Goal: Find specific page/section: Find specific page/section

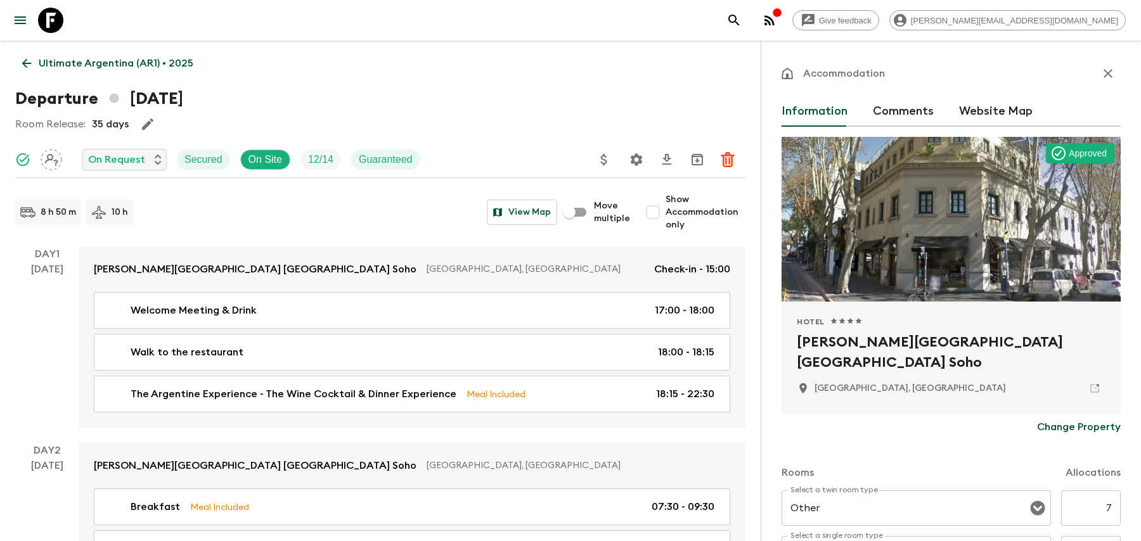
scroll to position [108, 0]
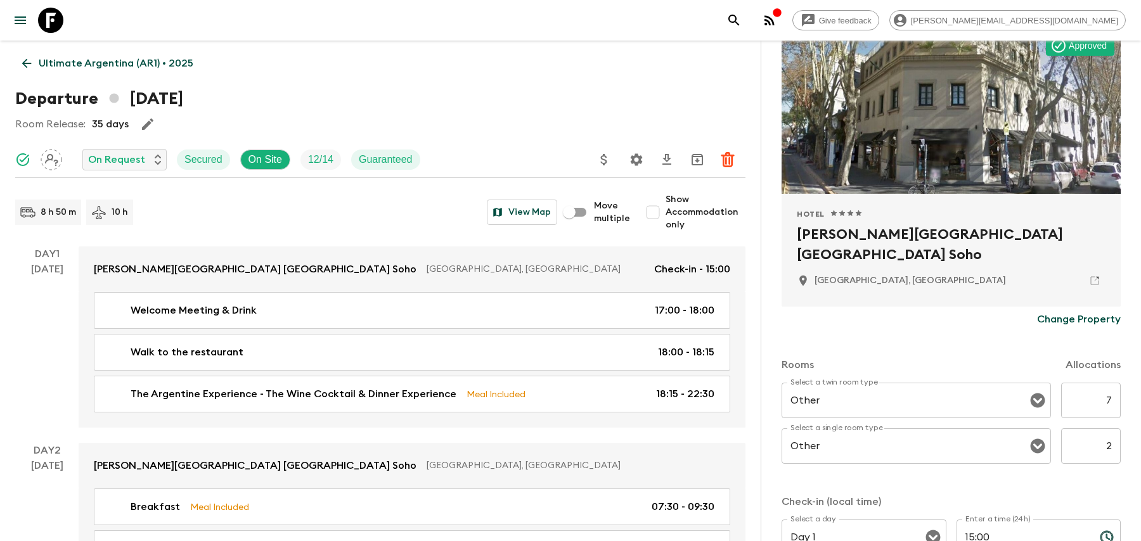
click at [30, 56] on icon at bounding box center [27, 63] width 14 height 14
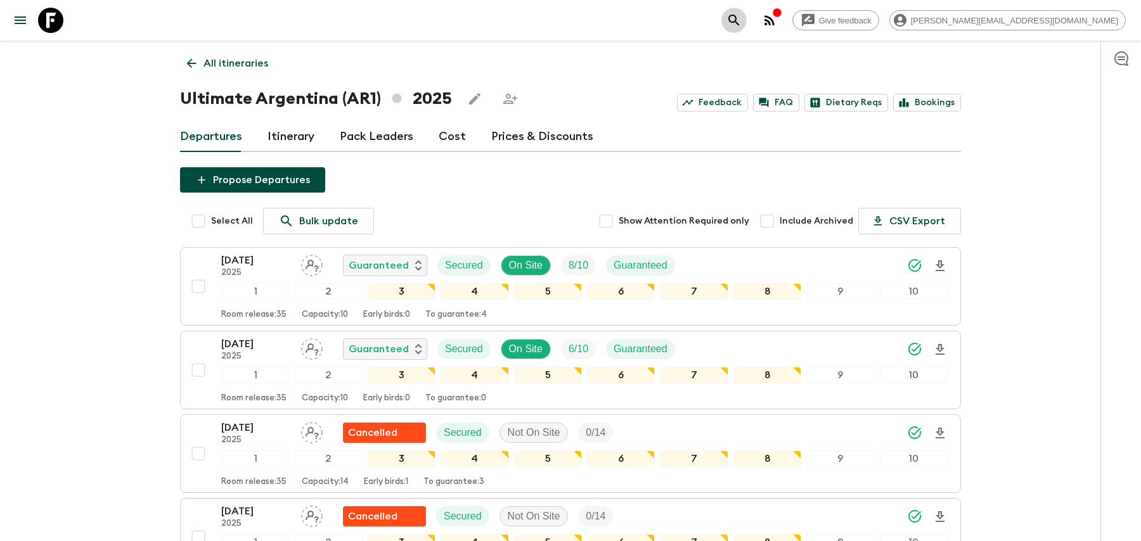
click at [747, 20] on button "search adventures" at bounding box center [733, 20] width 25 height 25
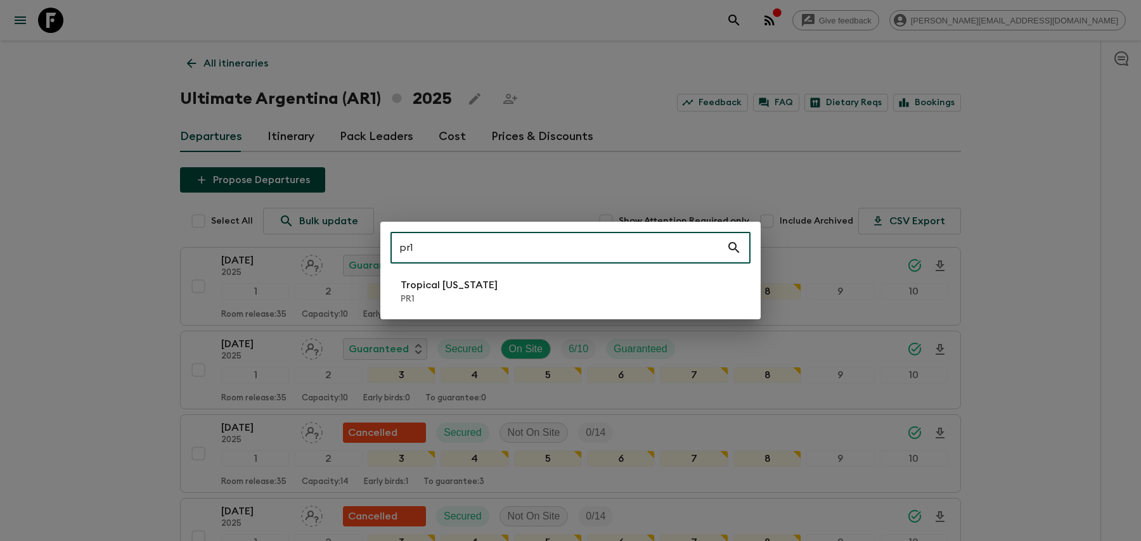
type input "pr1"
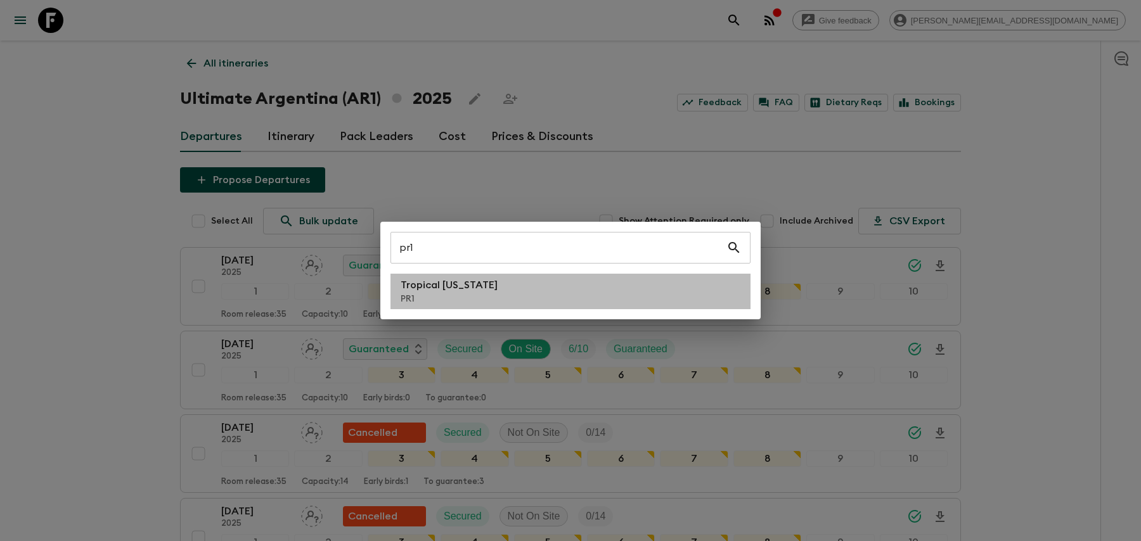
click at [514, 283] on li "Tropical [US_STATE] PR1" at bounding box center [571, 292] width 360 height 36
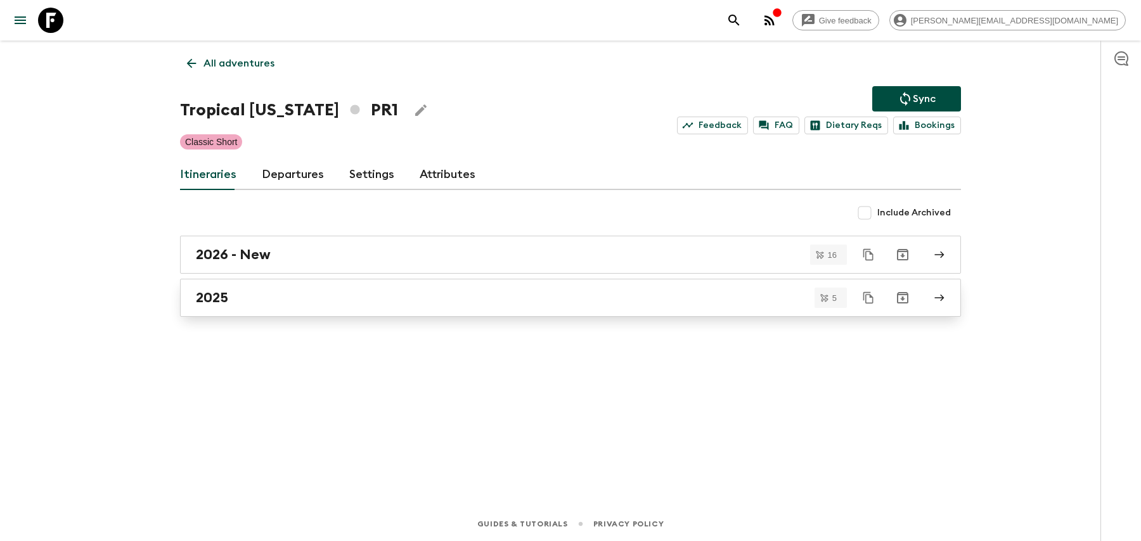
click at [394, 304] on div "2025" at bounding box center [558, 298] width 725 height 16
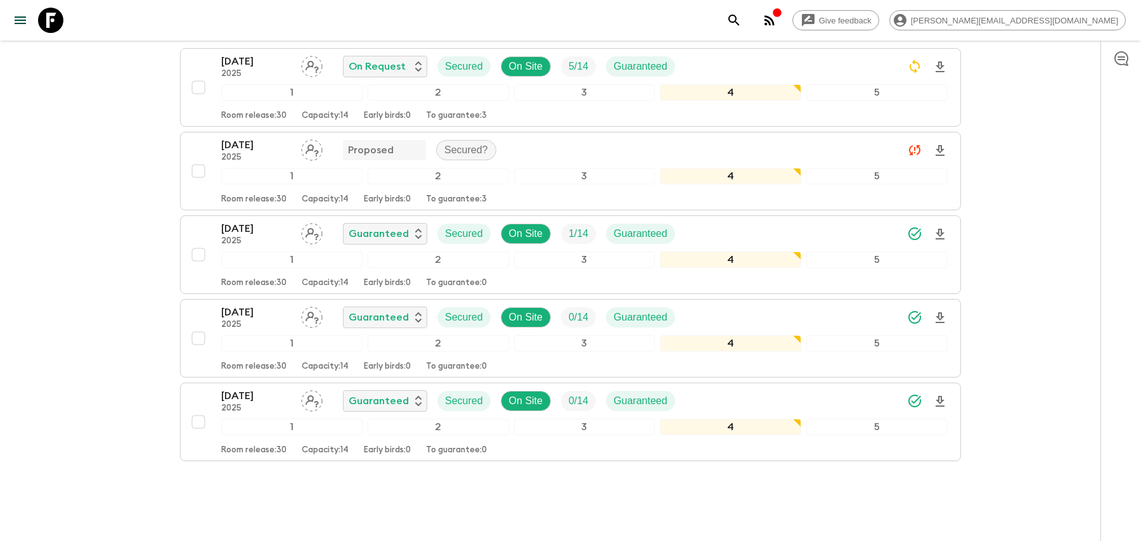
scroll to position [154, 0]
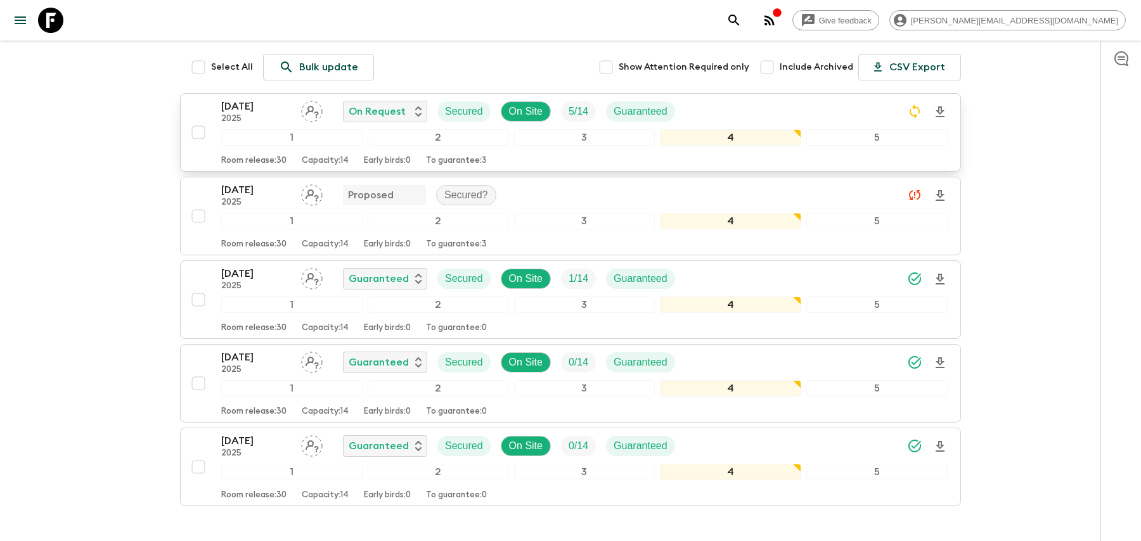
click at [792, 109] on div "[DATE] 2025 On Request Secured On Site 5 / 14 Guaranteed" at bounding box center [584, 111] width 726 height 25
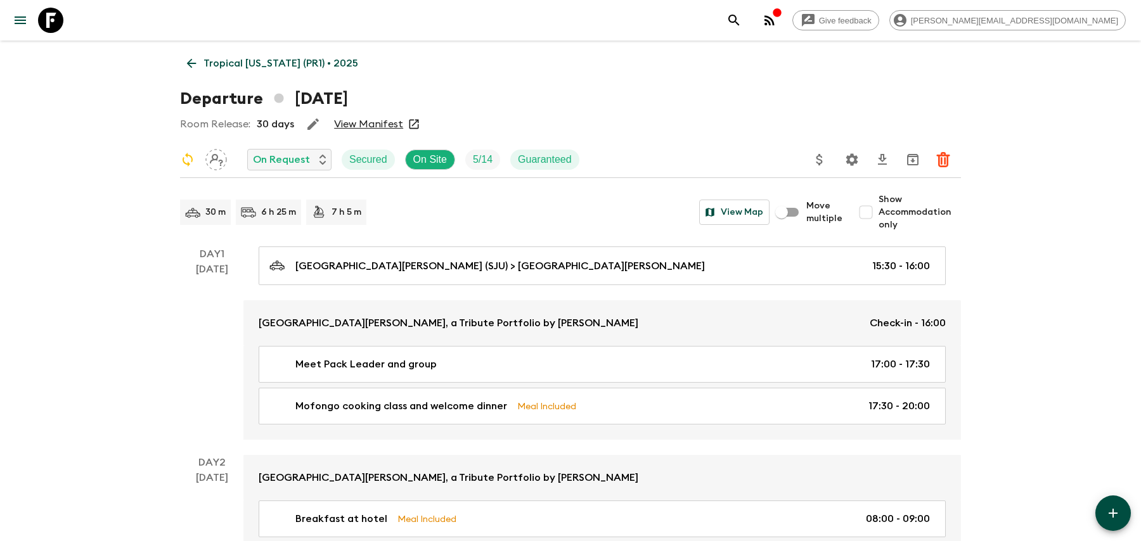
click at [847, 169] on button "Settings" at bounding box center [851, 159] width 25 height 25
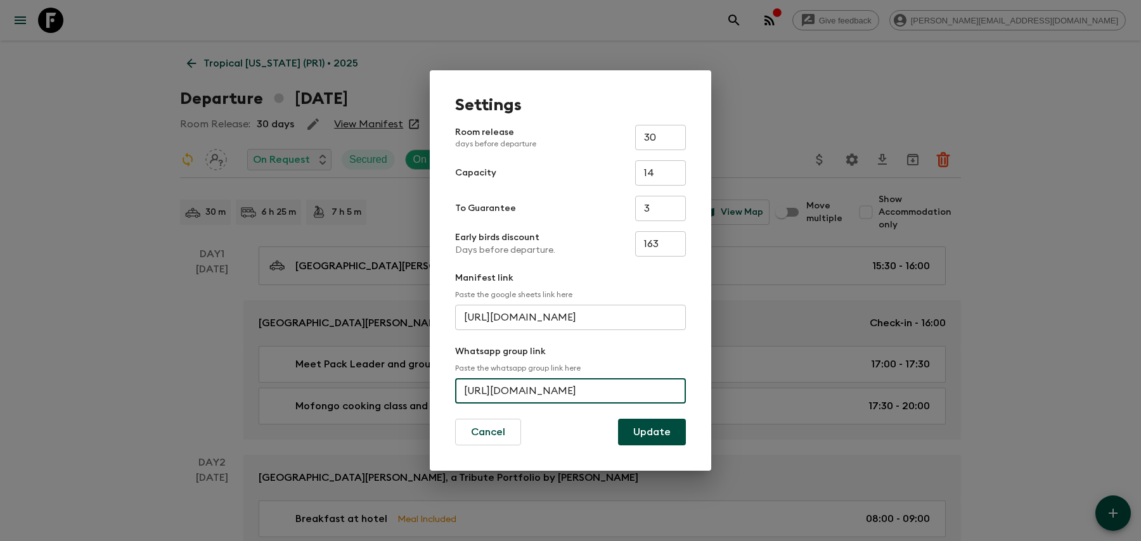
click at [590, 392] on input "[URL][DOMAIN_NAME]" at bounding box center [570, 390] width 231 height 25
click at [768, 84] on div "Settings Room release days before departure 30 ​ Capacity 14 ​ To Guarantee 3 ​…" at bounding box center [570, 270] width 1141 height 541
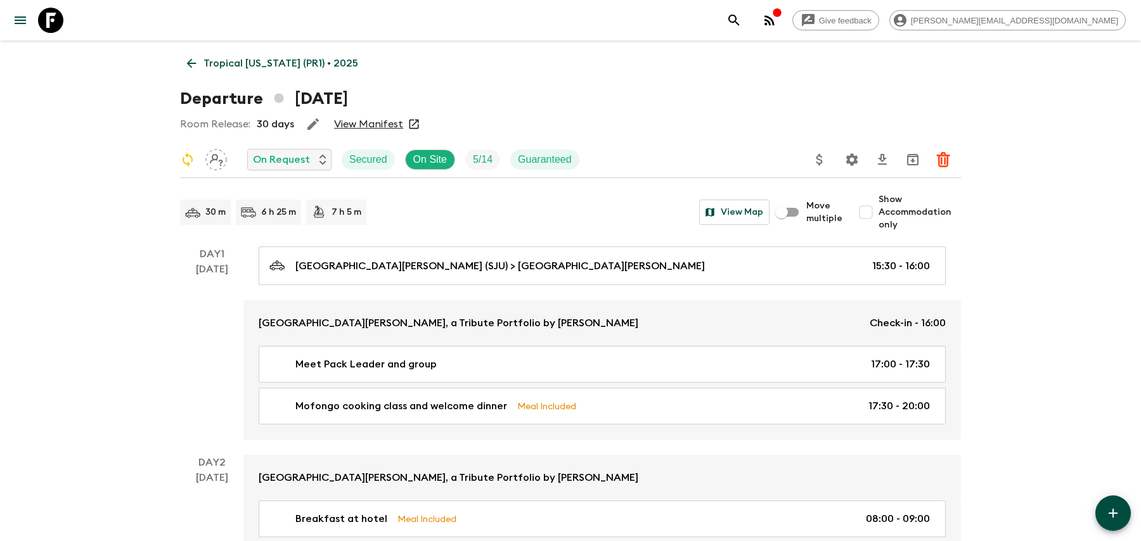
click at [742, 20] on icon "search adventures" at bounding box center [733, 20] width 15 height 15
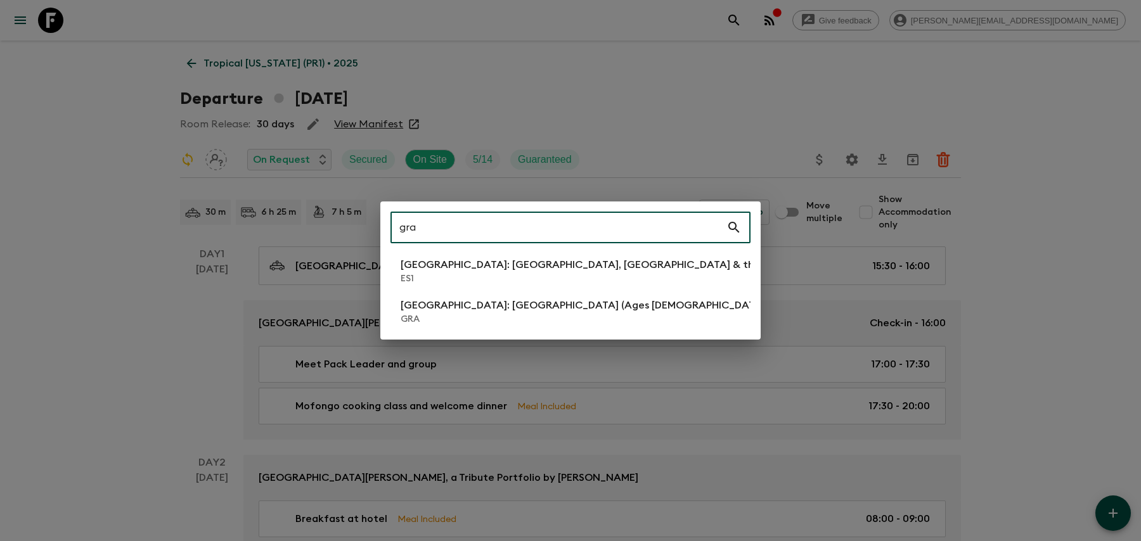
type input "gra"
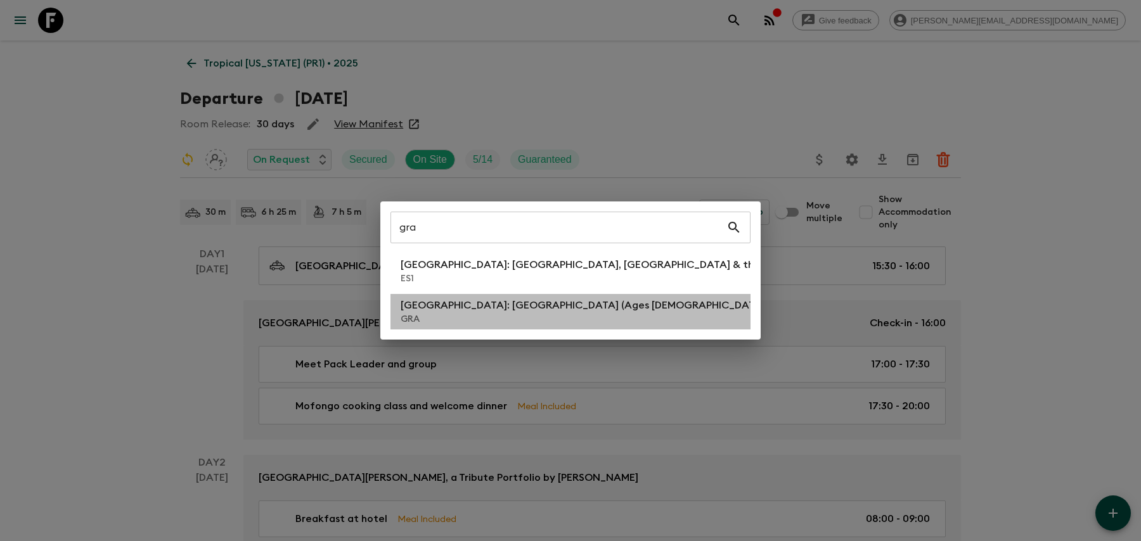
click at [486, 302] on p "[GEOGRAPHIC_DATA]: [GEOGRAPHIC_DATA] (Ages [DEMOGRAPHIC_DATA])" at bounding box center [584, 305] width 367 height 15
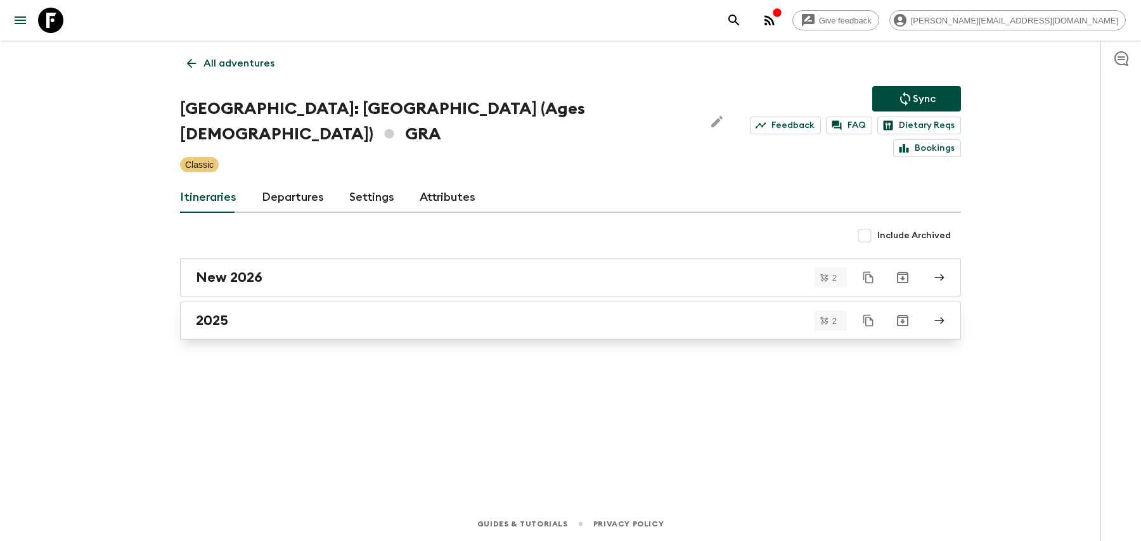
click at [487, 313] on div "2025" at bounding box center [558, 321] width 725 height 16
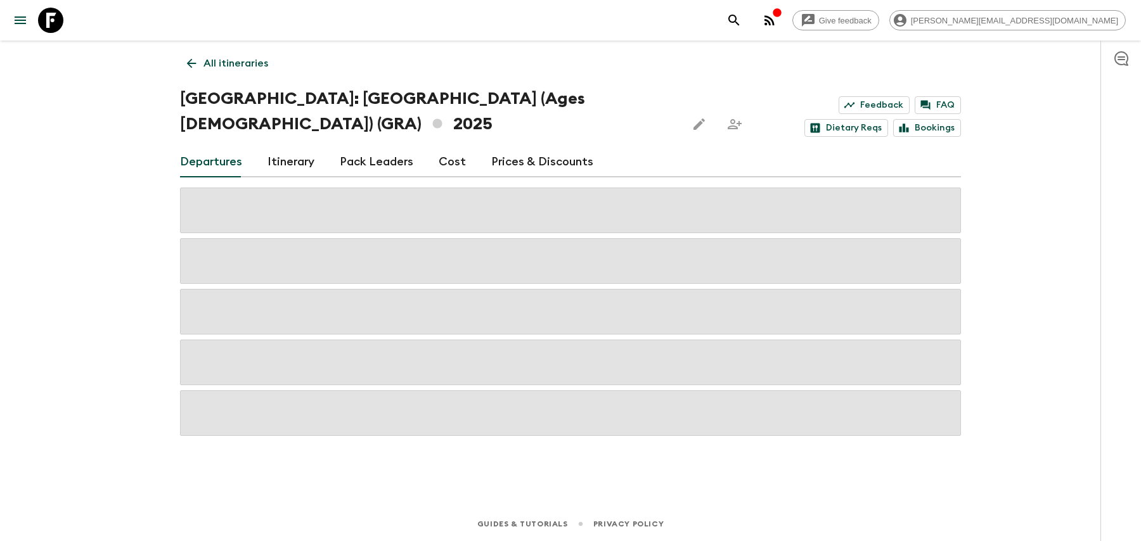
scroll to position [6, 0]
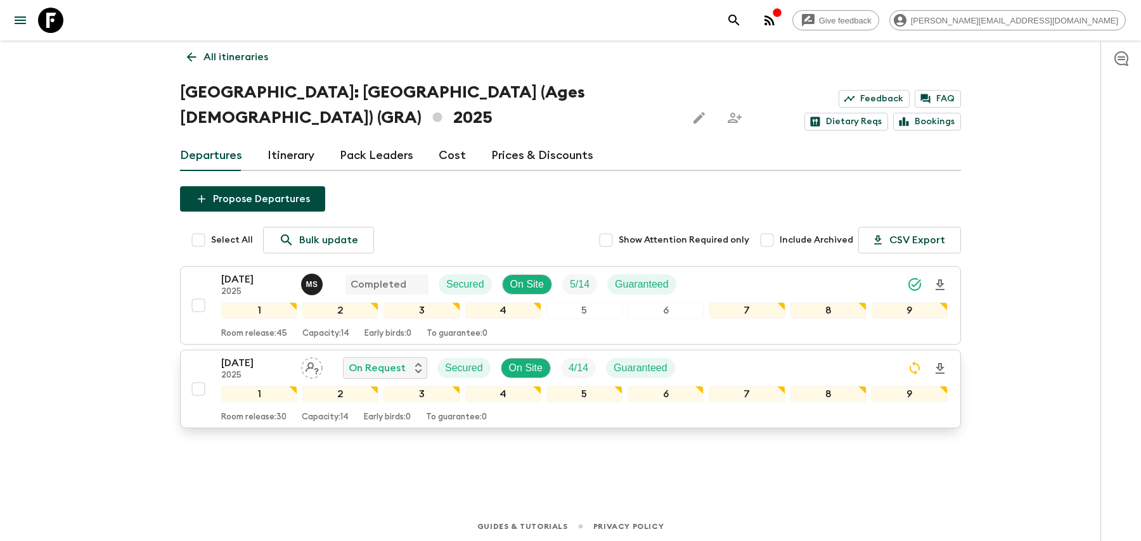
click at [706, 358] on div "[DATE] 2025 On Request Secured On Site 4 / 14 Guaranteed" at bounding box center [584, 368] width 726 height 25
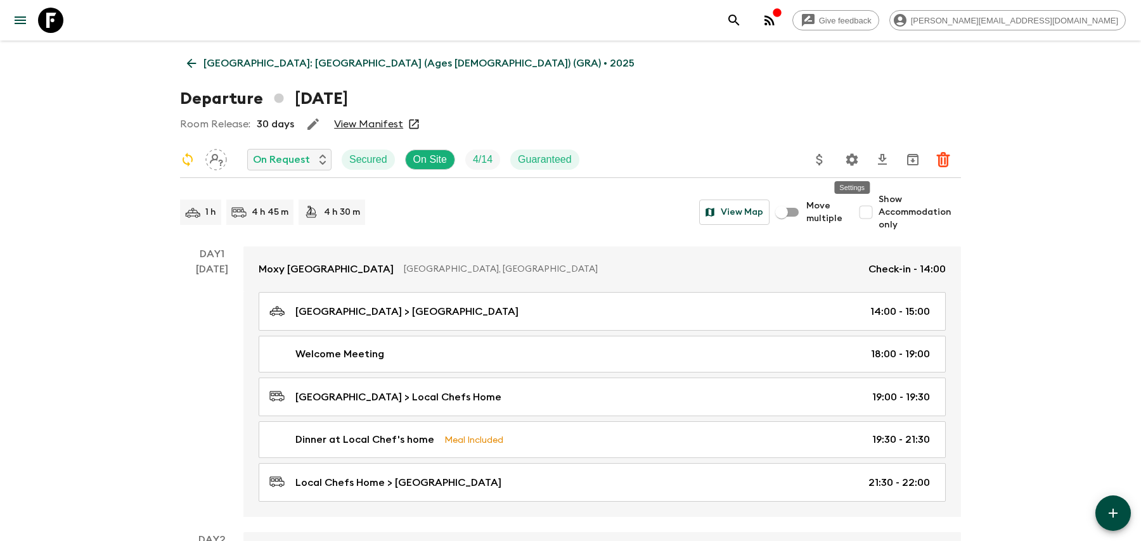
click at [862, 158] on button "Settings" at bounding box center [851, 159] width 25 height 25
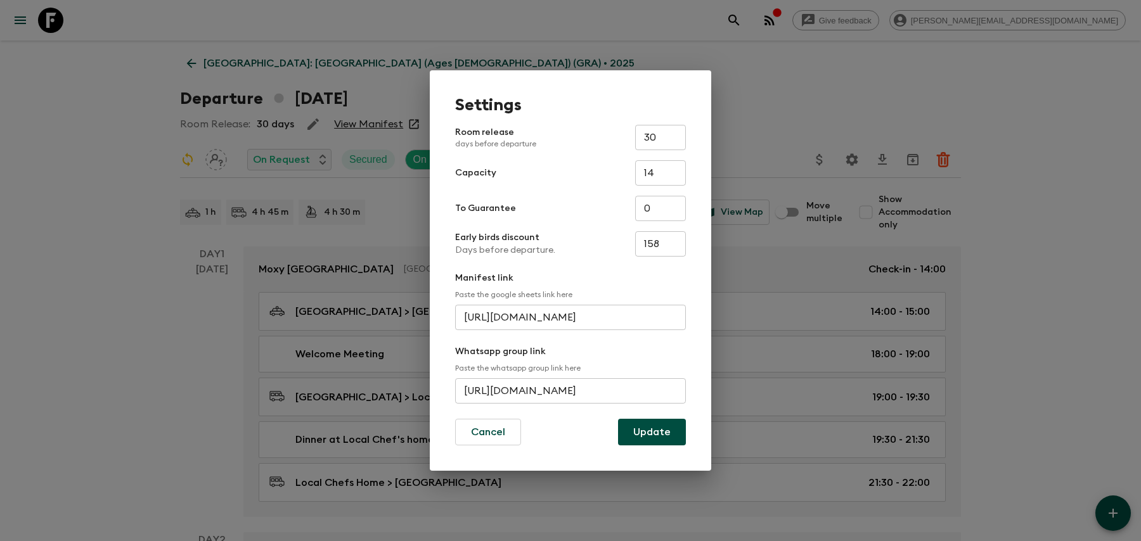
click at [580, 387] on input "[URL][DOMAIN_NAME]" at bounding box center [570, 390] width 231 height 25
click at [580, 385] on input "[URL][DOMAIN_NAME]" at bounding box center [570, 390] width 231 height 25
click at [601, 401] on input "[URL][DOMAIN_NAME]" at bounding box center [570, 390] width 231 height 25
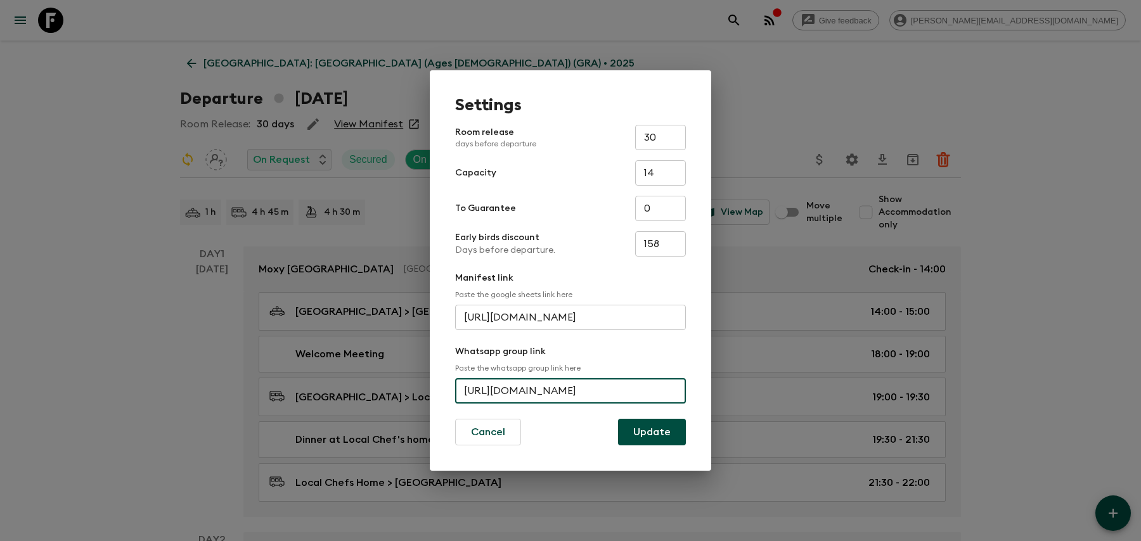
click at [600, 387] on input "[URL][DOMAIN_NAME]" at bounding box center [570, 390] width 231 height 25
click at [814, 70] on div "Settings Room release days before departure 30 ​ Capacity 14 ​ To Guarantee 0 ​…" at bounding box center [570, 270] width 1141 height 541
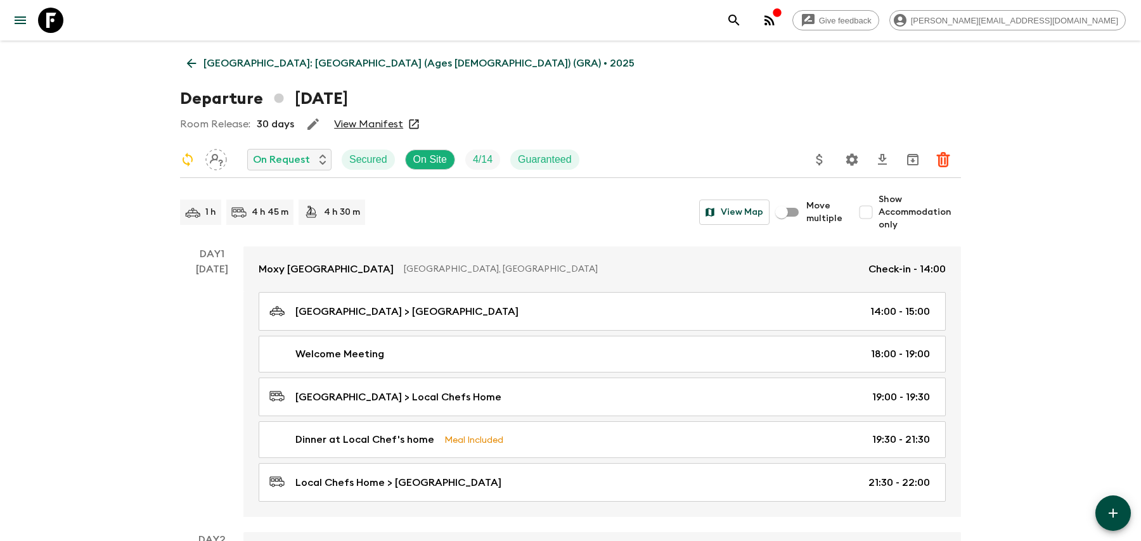
click at [739, 21] on icon "search adventures" at bounding box center [733, 20] width 11 height 11
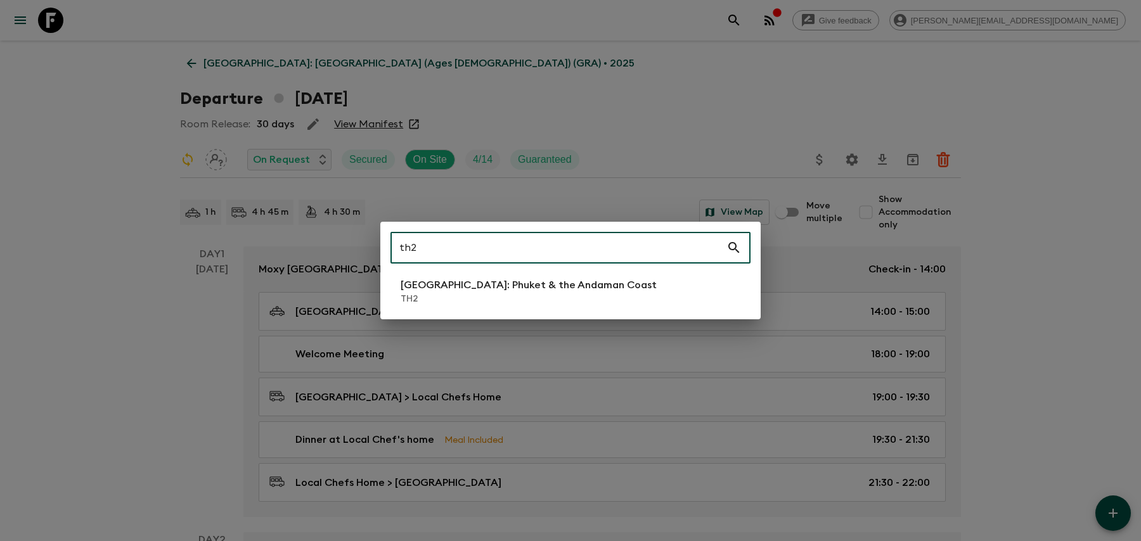
type input "th2"
click at [572, 300] on p "TH2" at bounding box center [529, 299] width 256 height 13
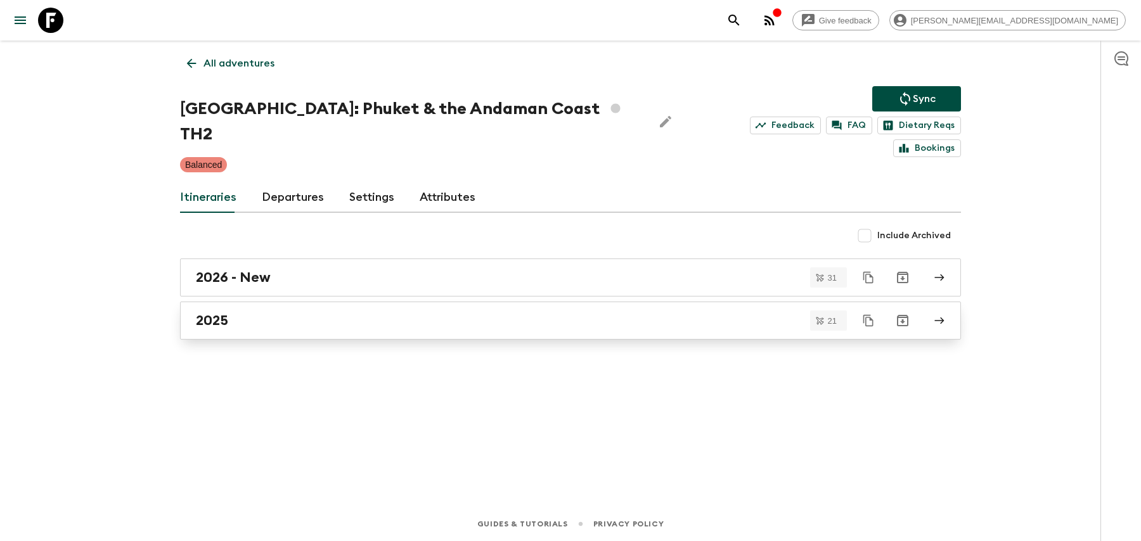
click at [547, 309] on link "2025" at bounding box center [570, 321] width 781 height 38
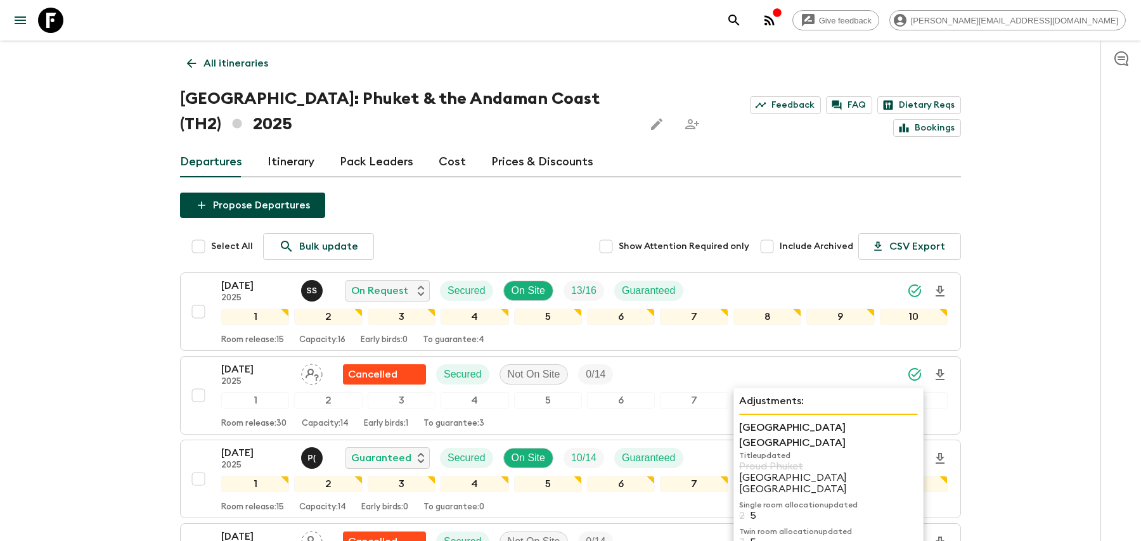
click at [778, 472] on p "[GEOGRAPHIC_DATA] [GEOGRAPHIC_DATA]" at bounding box center [828, 483] width 179 height 23
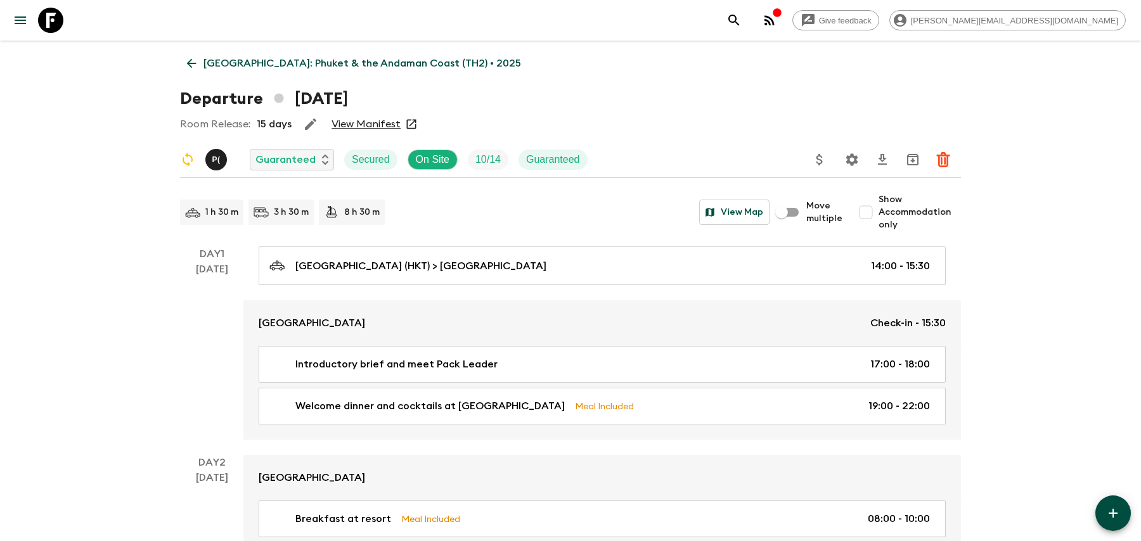
click at [856, 162] on icon "Settings" at bounding box center [852, 159] width 12 height 12
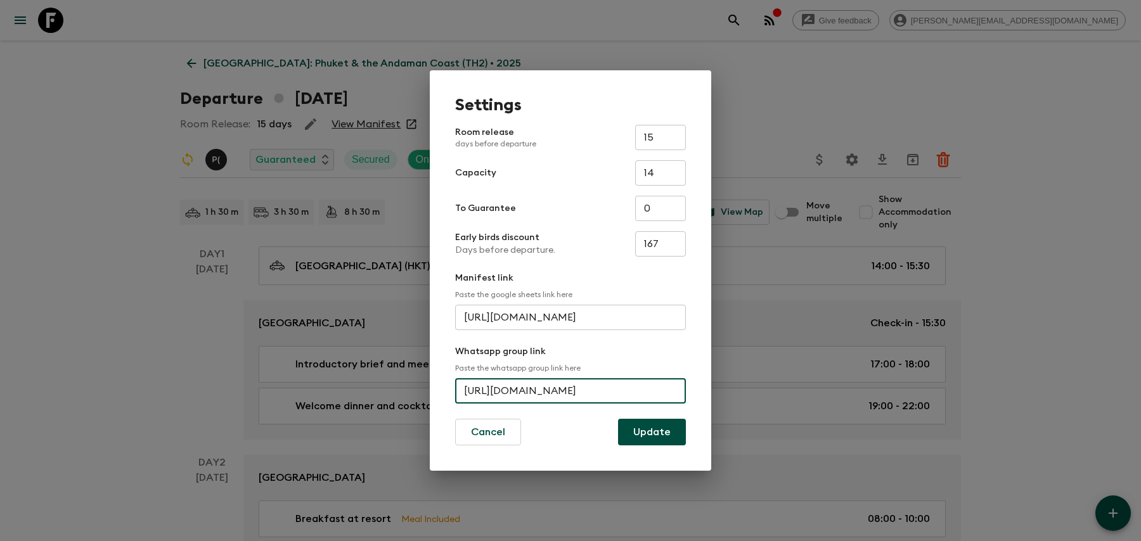
click at [547, 399] on input "[URL][DOMAIN_NAME]" at bounding box center [570, 390] width 231 height 25
